Goal: Task Accomplishment & Management: Complete application form

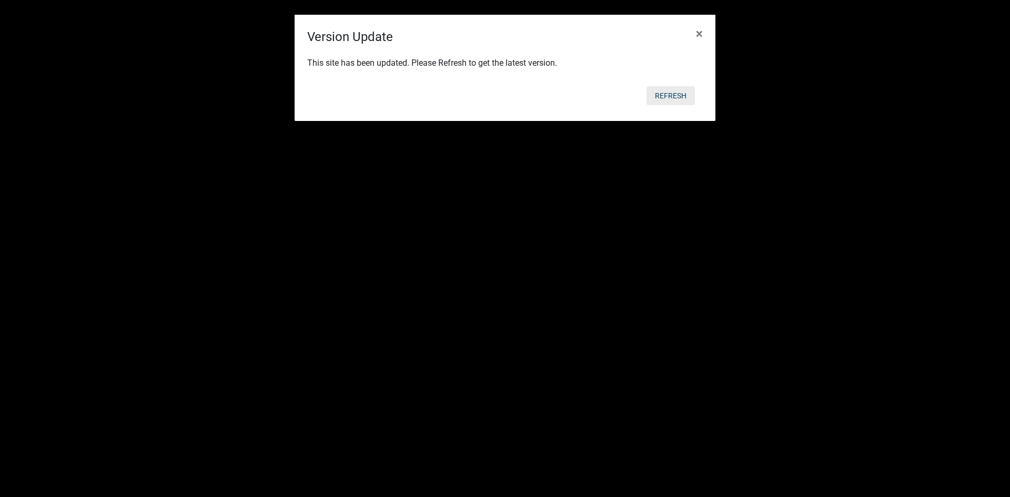
click at [666, 101] on button "Refresh" at bounding box center [671, 95] width 48 height 19
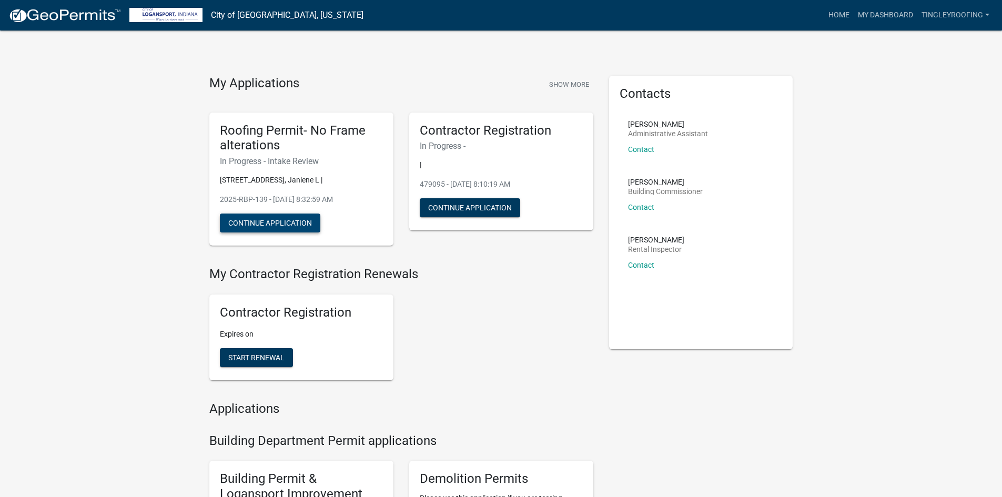
click at [245, 231] on button "Continue Application" at bounding box center [270, 223] width 100 height 19
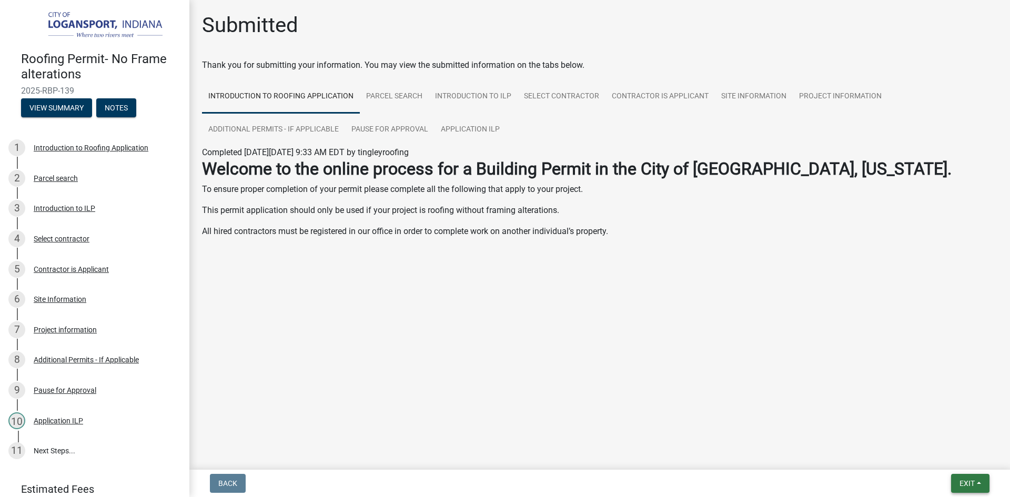
click at [966, 483] on span "Exit" at bounding box center [967, 483] width 15 height 8
click at [924, 459] on button "Save & Exit" at bounding box center [947, 455] width 84 height 25
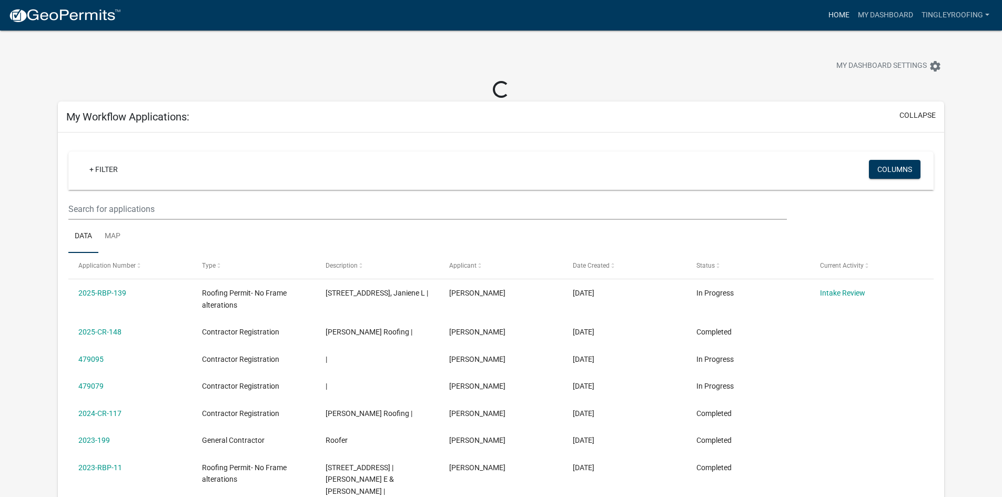
click at [825, 13] on link "Home" at bounding box center [838, 15] width 29 height 20
